Goal: Task Accomplishment & Management: Use online tool/utility

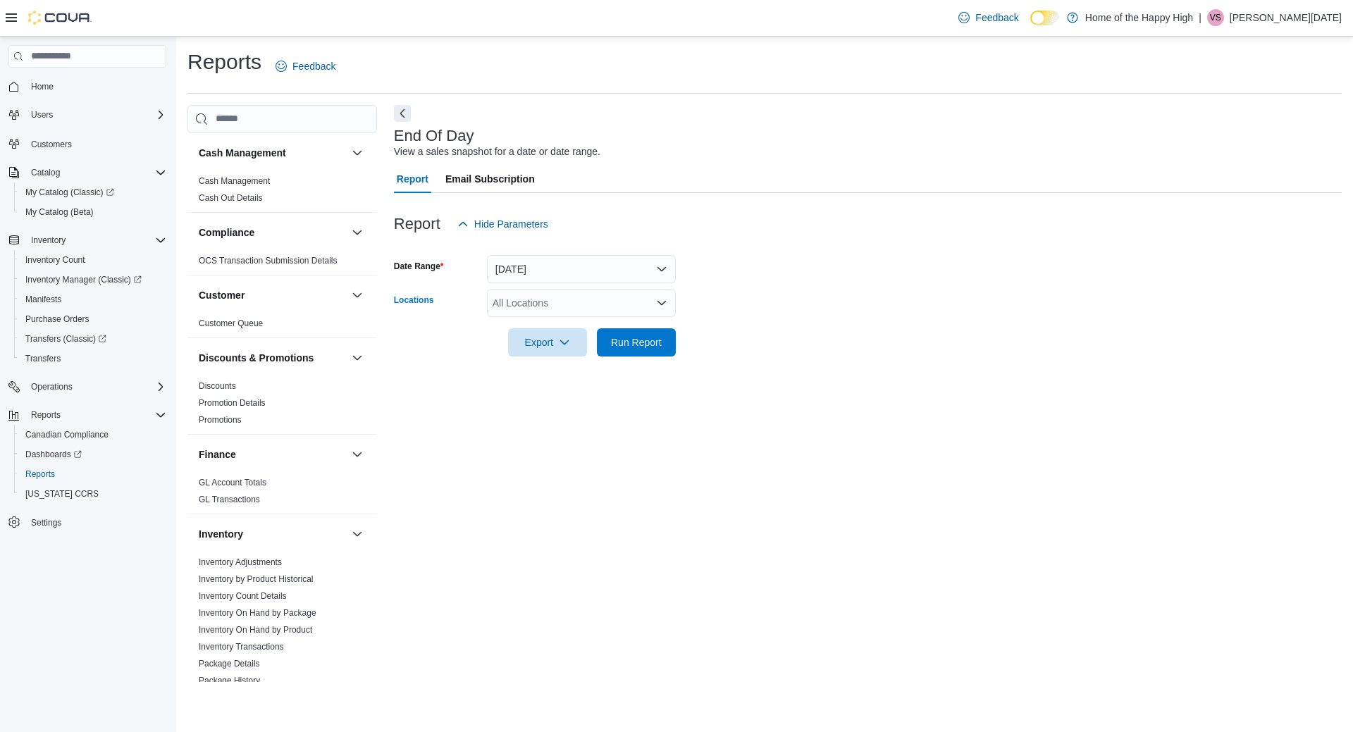
click at [608, 296] on div "All Locations" at bounding box center [581, 303] width 189 height 28
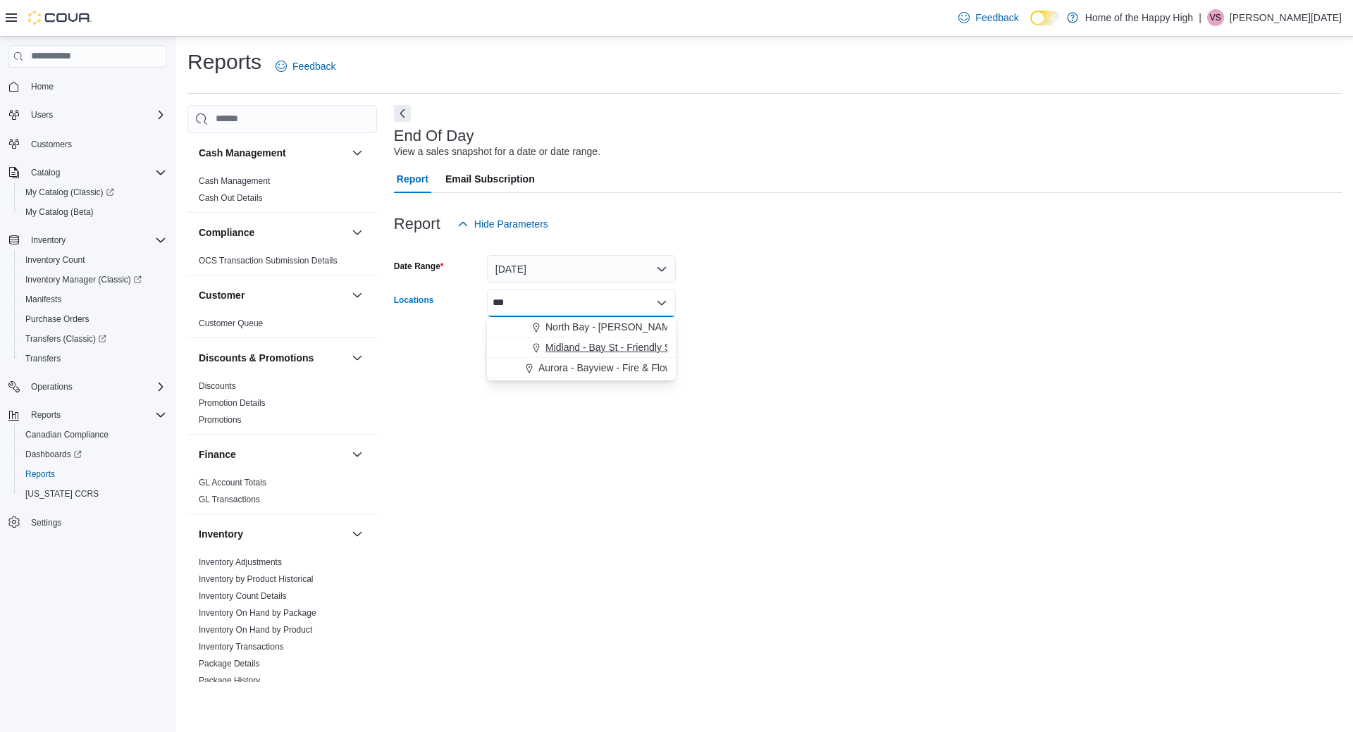
type input "***"
click at [633, 351] on span "Midland - Bay St - Friendly Stranger" at bounding box center [624, 347] width 157 height 14
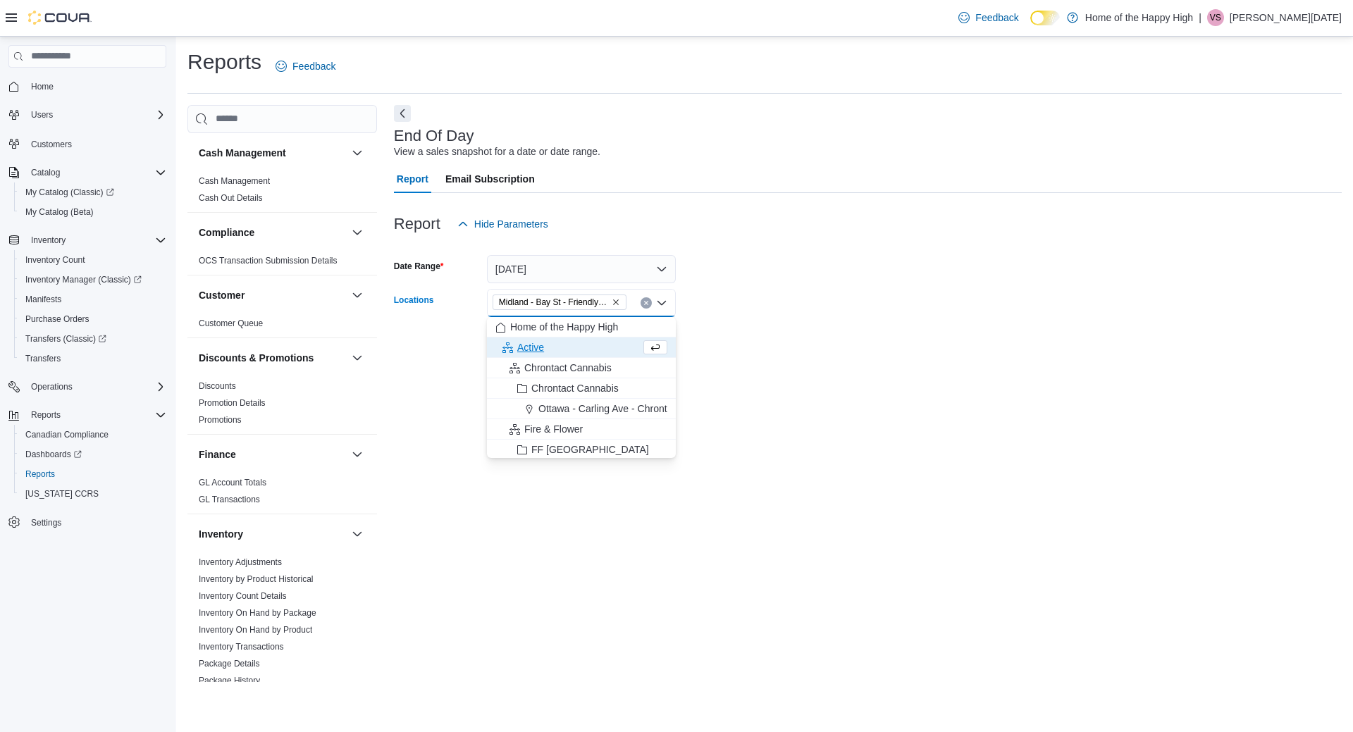
click at [742, 348] on div "Report Hide Parameters Date Range [DATE] Locations [GEOGRAPHIC_DATA] - [GEOGRAP…" at bounding box center [868, 283] width 948 height 180
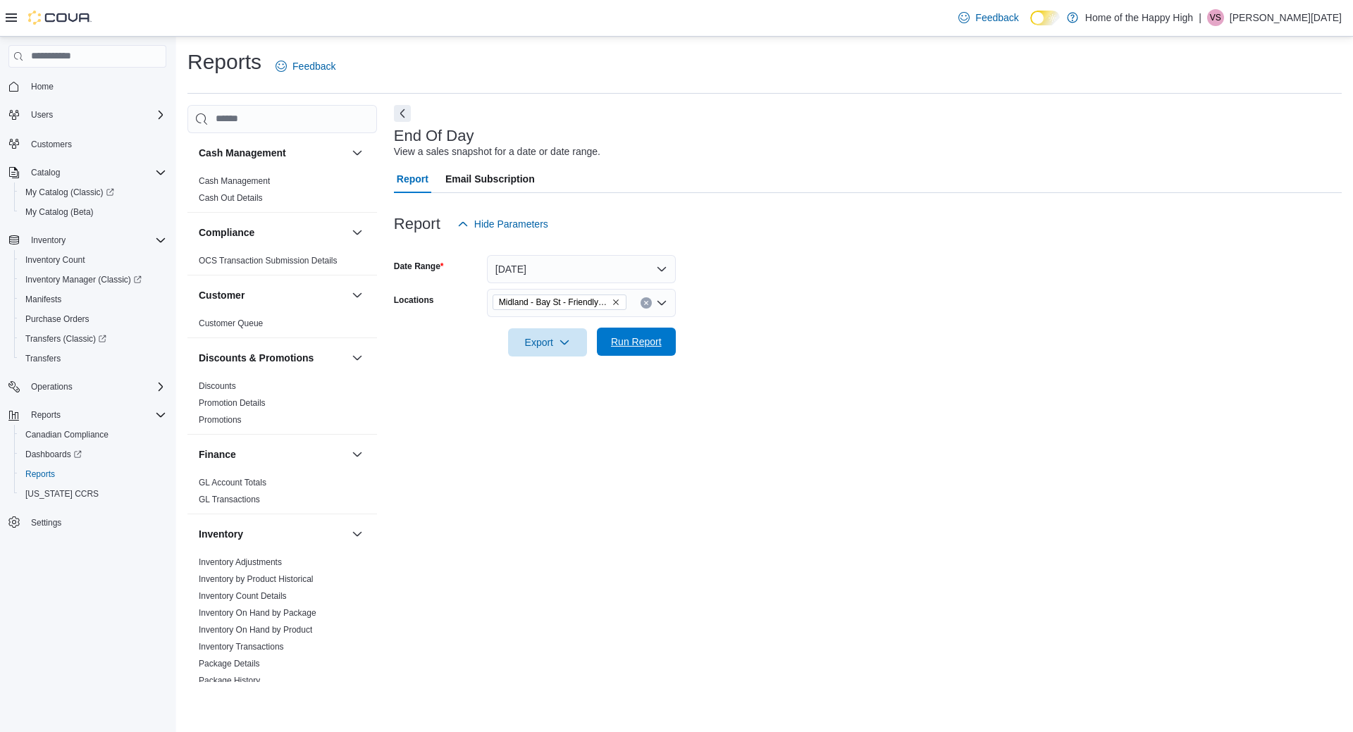
click at [665, 352] on span "Run Report" at bounding box center [637, 342] width 62 height 28
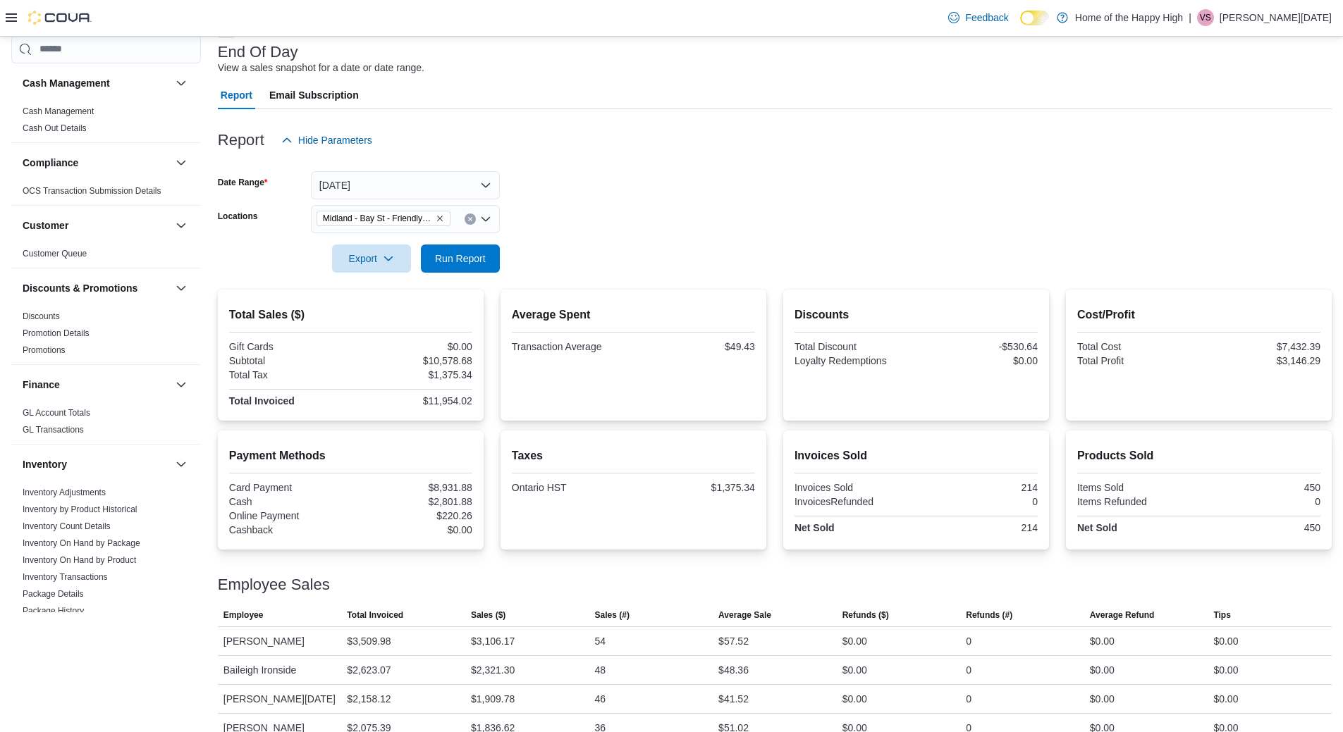
scroll to position [135, 0]
